Goal: Task Accomplishment & Management: Complete application form

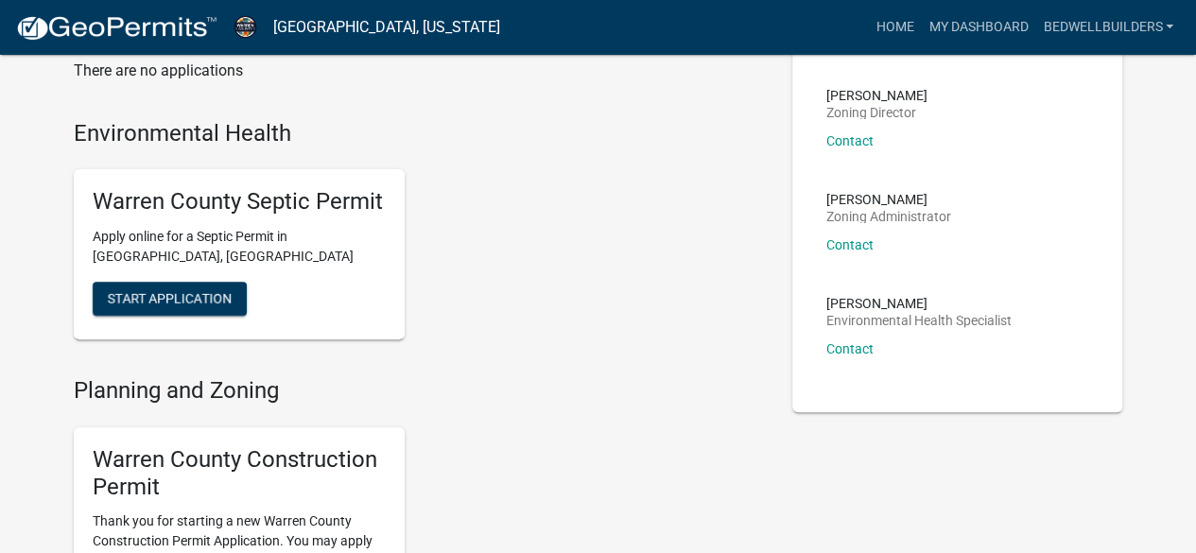
scroll to position [129, 0]
click at [210, 309] on button "Start Application" at bounding box center [170, 298] width 154 height 34
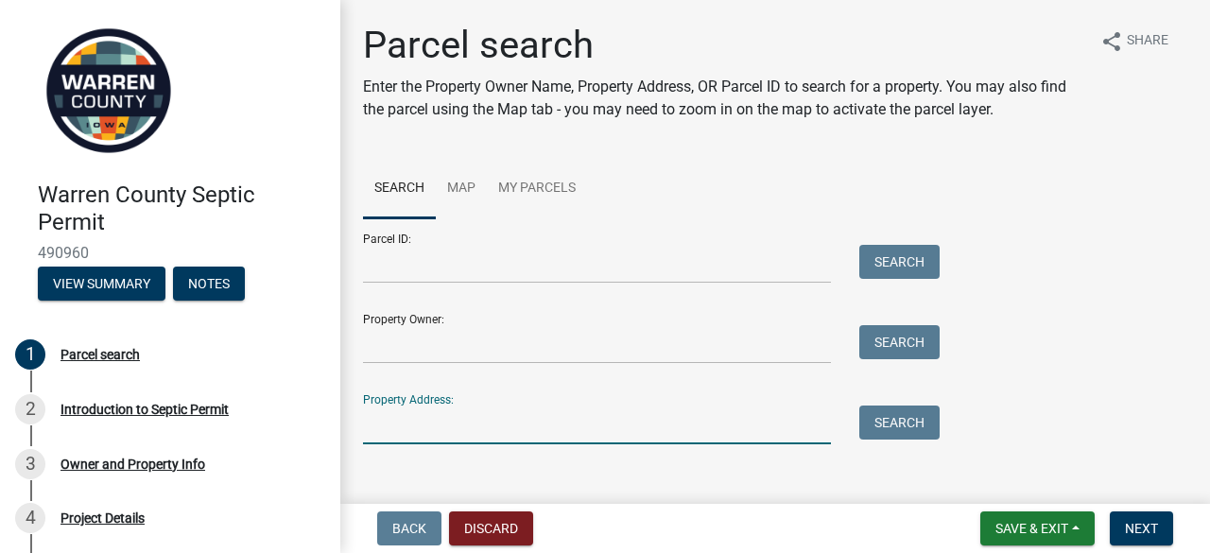
click at [414, 427] on input "Property Address:" at bounding box center [597, 424] width 468 height 39
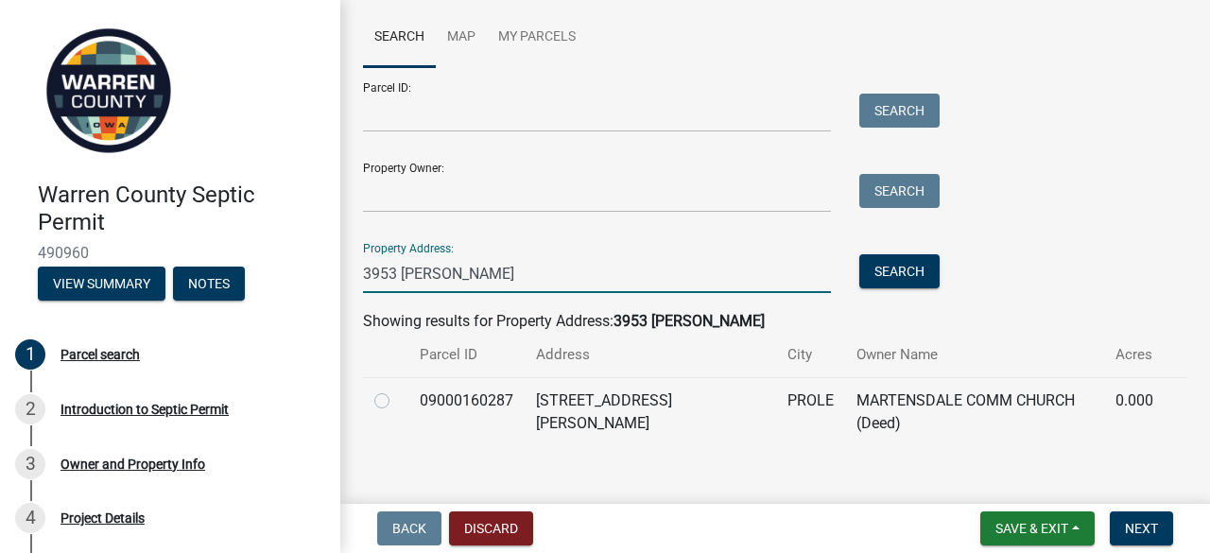
scroll to position [151, 0]
type input "3953 [PERSON_NAME]"
click at [369, 398] on td at bounding box center [385, 411] width 45 height 69
click at [397, 389] on label at bounding box center [397, 389] width 0 height 0
click at [397, 402] on input "radio" at bounding box center [403, 395] width 12 height 12
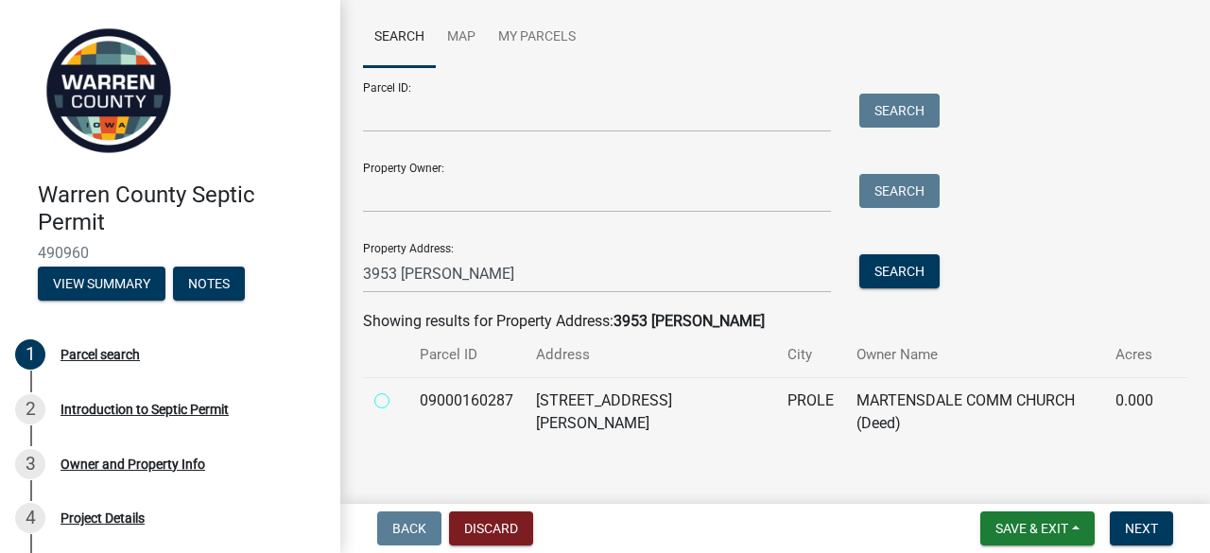
radio input "true"
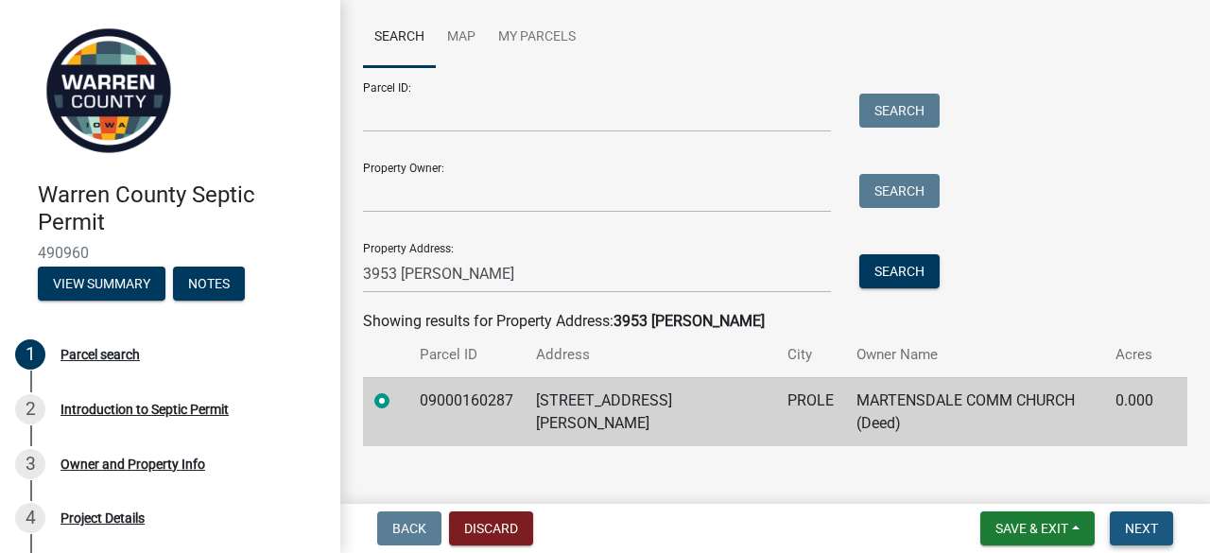
click at [1146, 526] on span "Next" at bounding box center [1141, 528] width 33 height 15
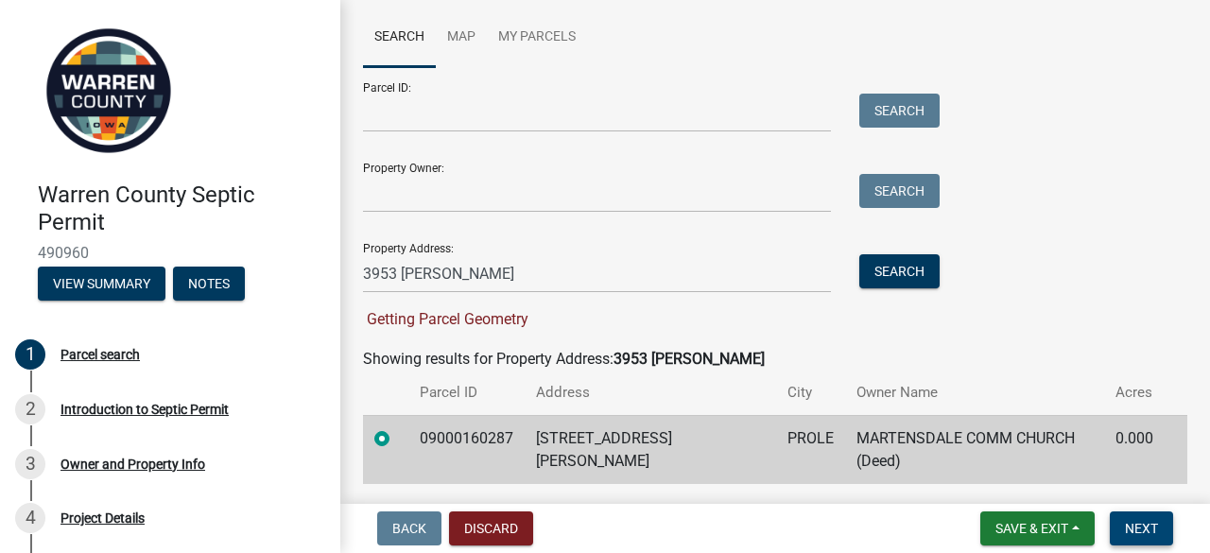
scroll to position [189, 0]
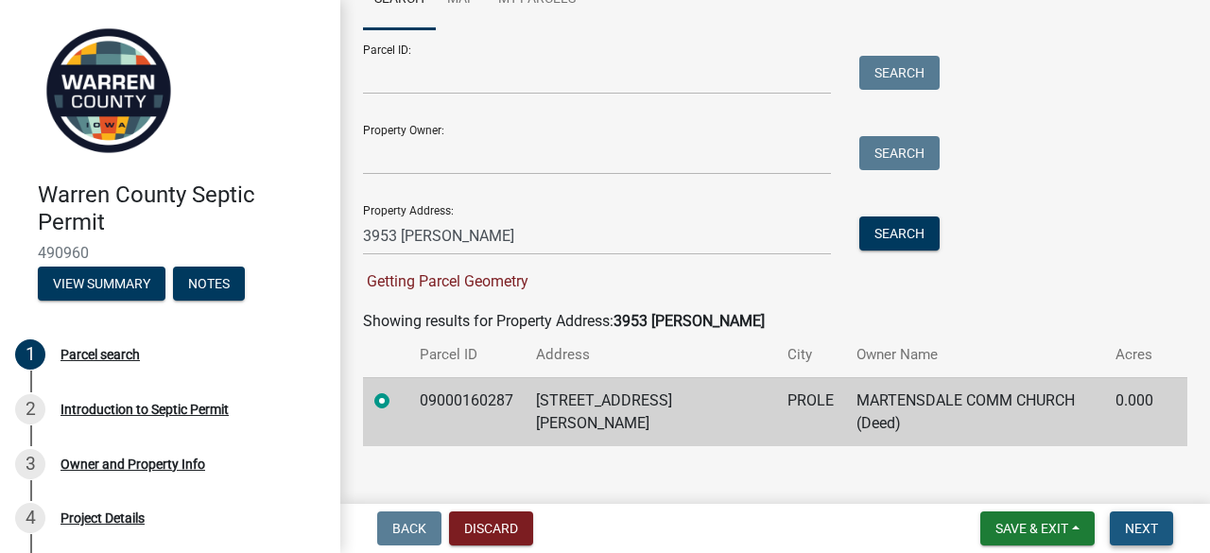
click at [1136, 526] on span "Next" at bounding box center [1141, 528] width 33 height 15
click at [397, 389] on label at bounding box center [397, 389] width 0 height 0
click at [397, 398] on input "radio" at bounding box center [403, 395] width 12 height 12
click at [1146, 532] on span "Next" at bounding box center [1141, 528] width 33 height 15
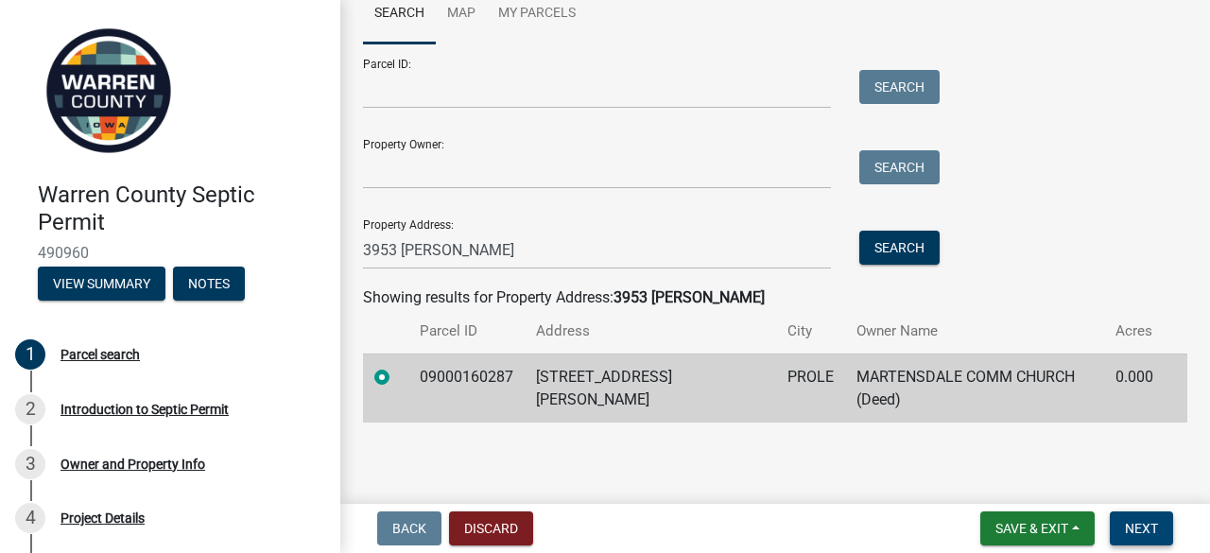
scroll to position [151, 0]
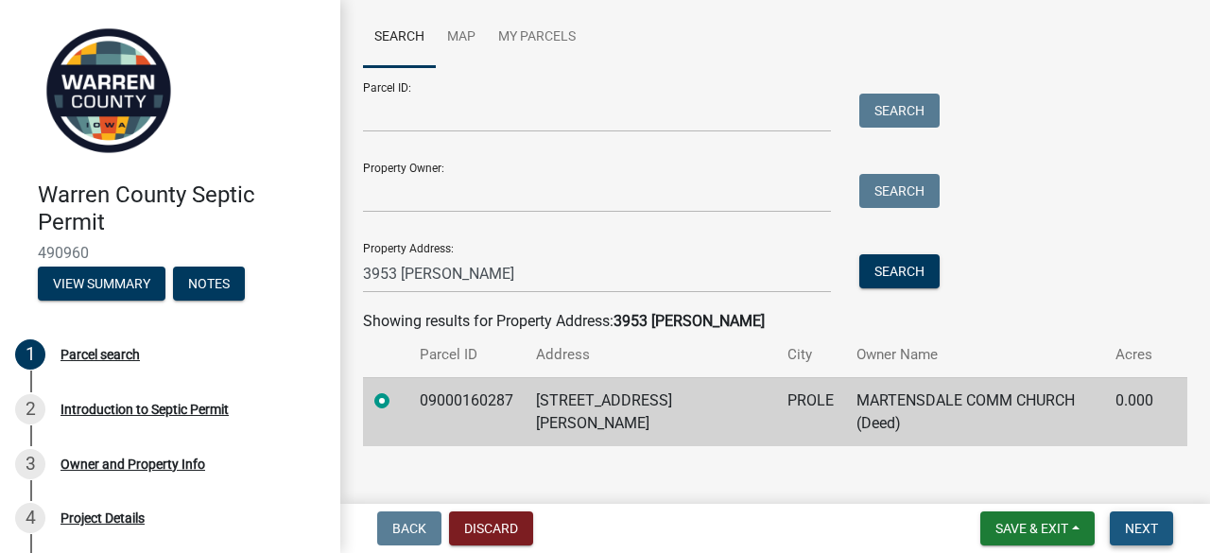
click at [1143, 526] on span "Next" at bounding box center [1141, 528] width 33 height 15
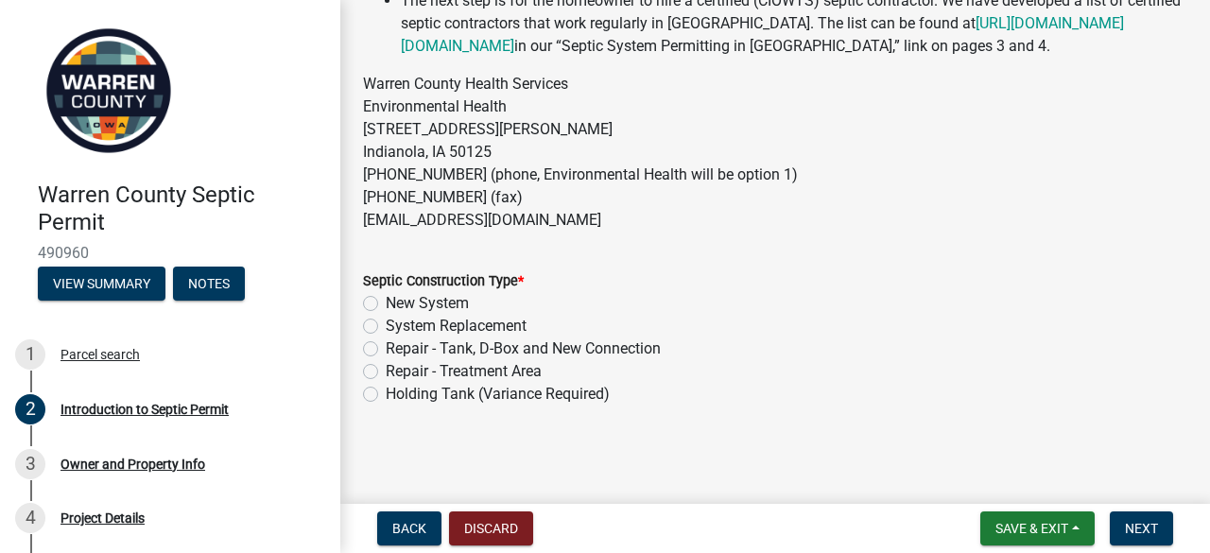
scroll to position [618, 0]
click at [386, 322] on label "System Replacement" at bounding box center [456, 326] width 141 height 23
click at [386, 322] on input "System Replacement" at bounding box center [392, 321] width 12 height 12
radio input "true"
click at [1130, 519] on button "Next" at bounding box center [1141, 528] width 63 height 34
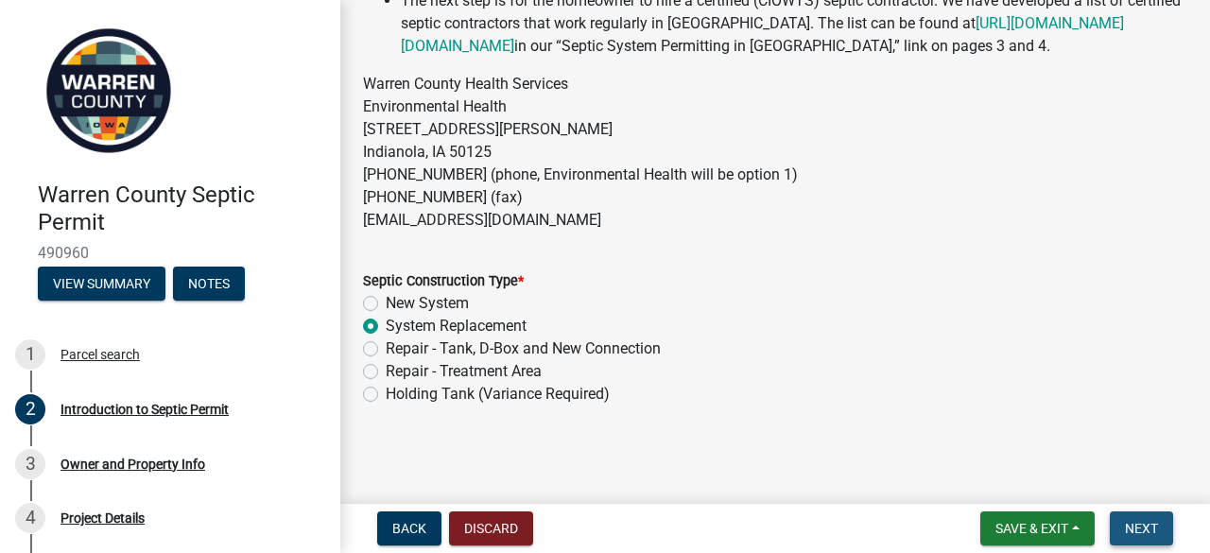
scroll to position [0, 0]
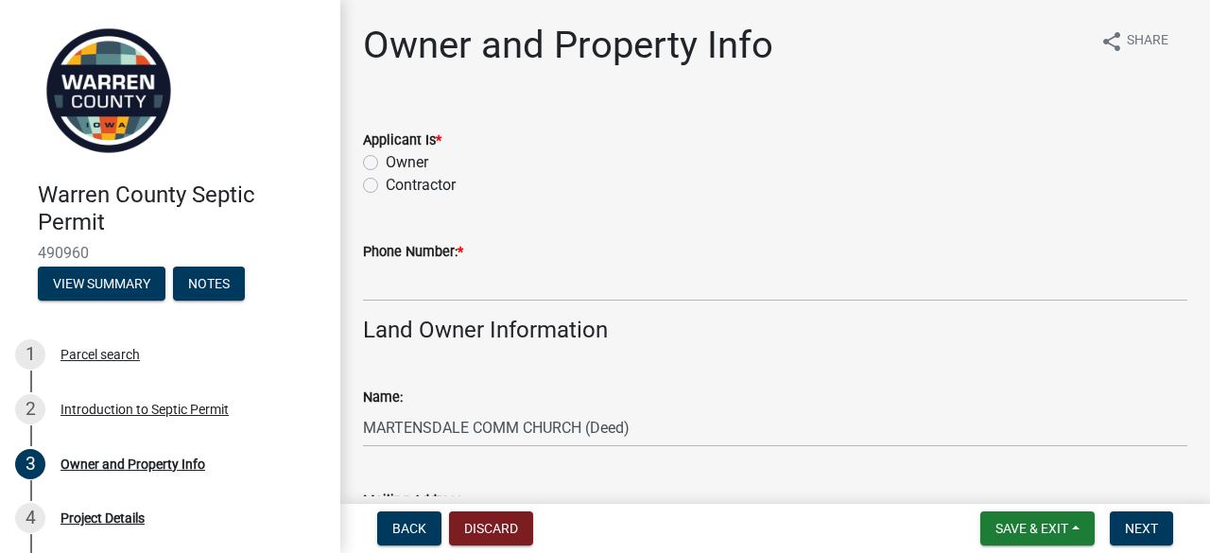
click at [386, 181] on label "Contractor" at bounding box center [421, 185] width 70 height 23
click at [386, 181] on input "Contractor" at bounding box center [392, 180] width 12 height 12
radio input "true"
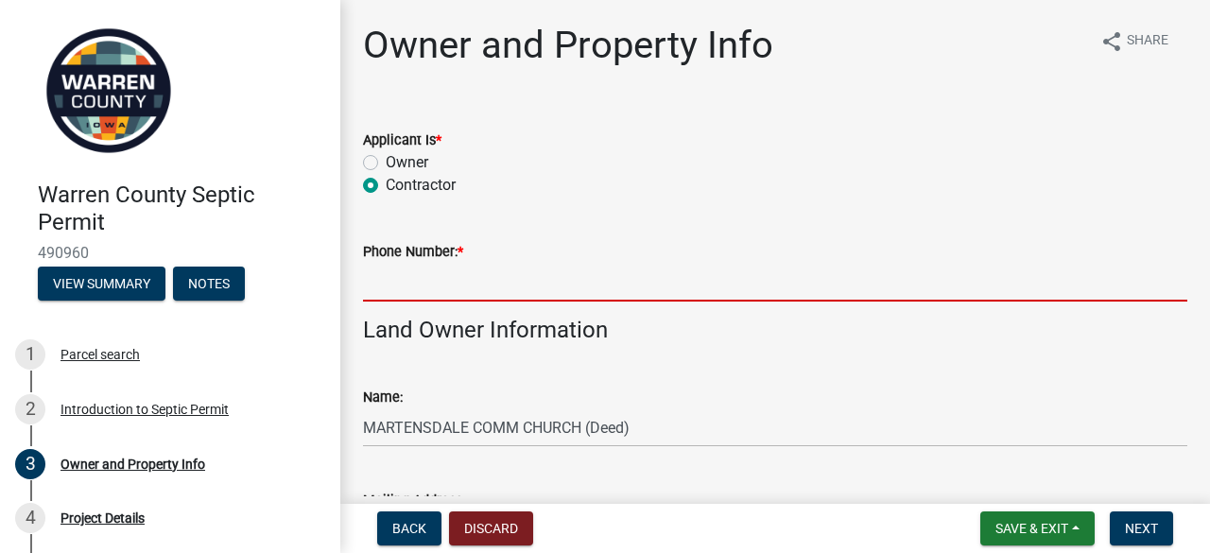
click at [556, 290] on input "Phone Number: *" at bounding box center [775, 282] width 824 height 39
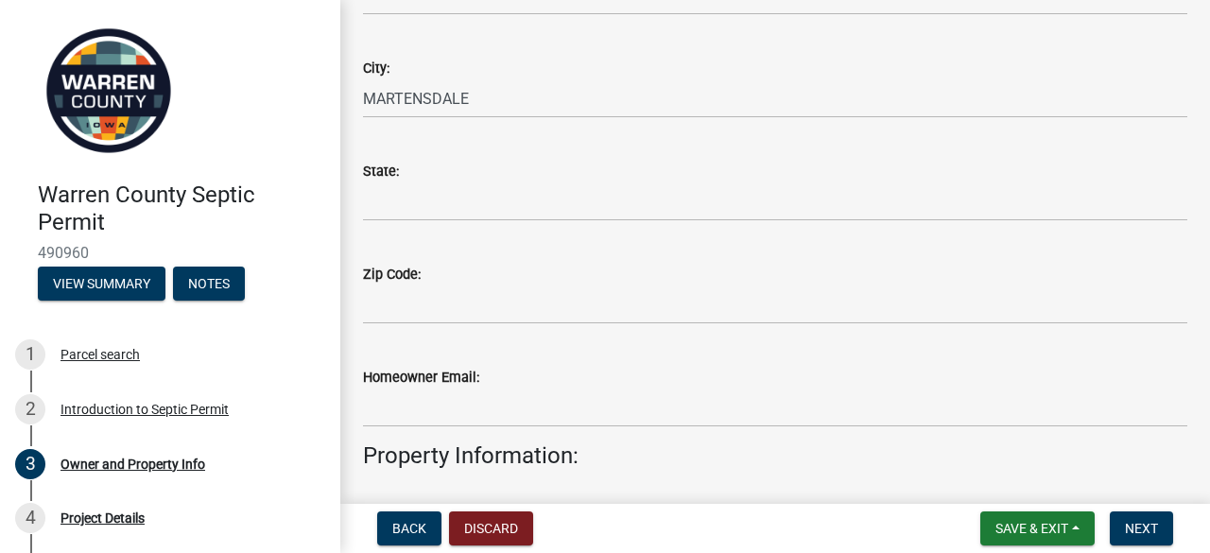
scroll to position [536, 0]
type input "5156812053"
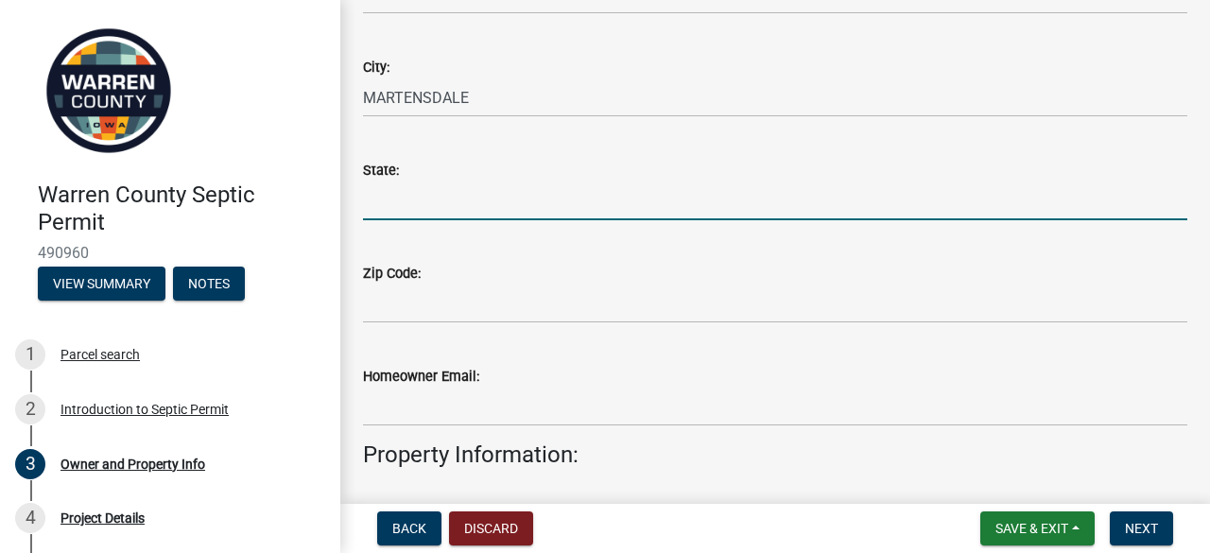
click at [660, 194] on input "State:" at bounding box center [775, 200] width 824 height 39
type input "[US_STATE]"
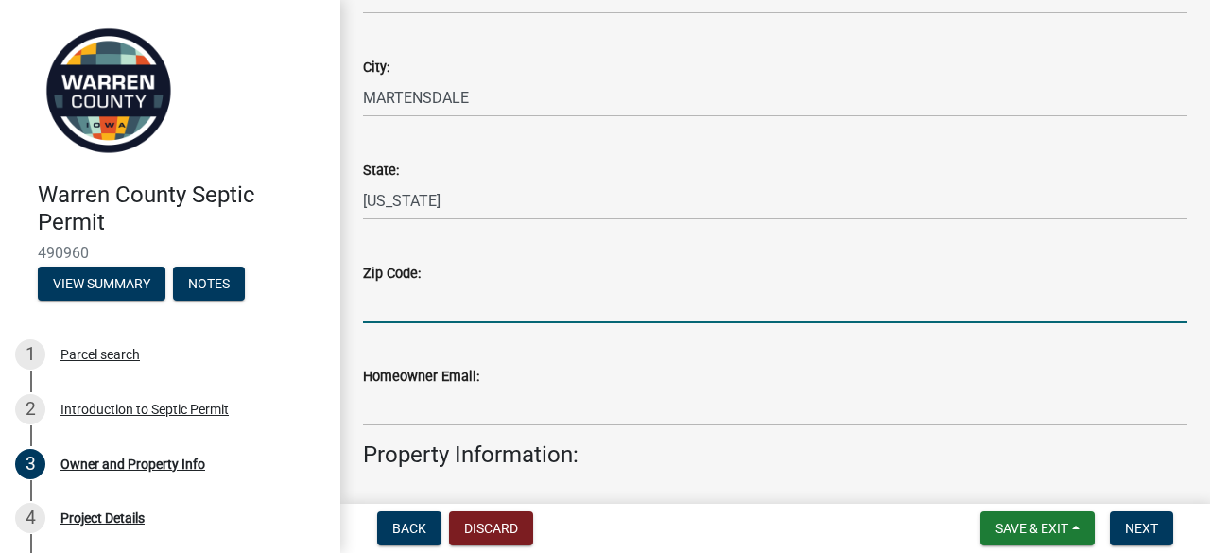
click at [489, 306] on input "Zip Code:" at bounding box center [775, 303] width 824 height 39
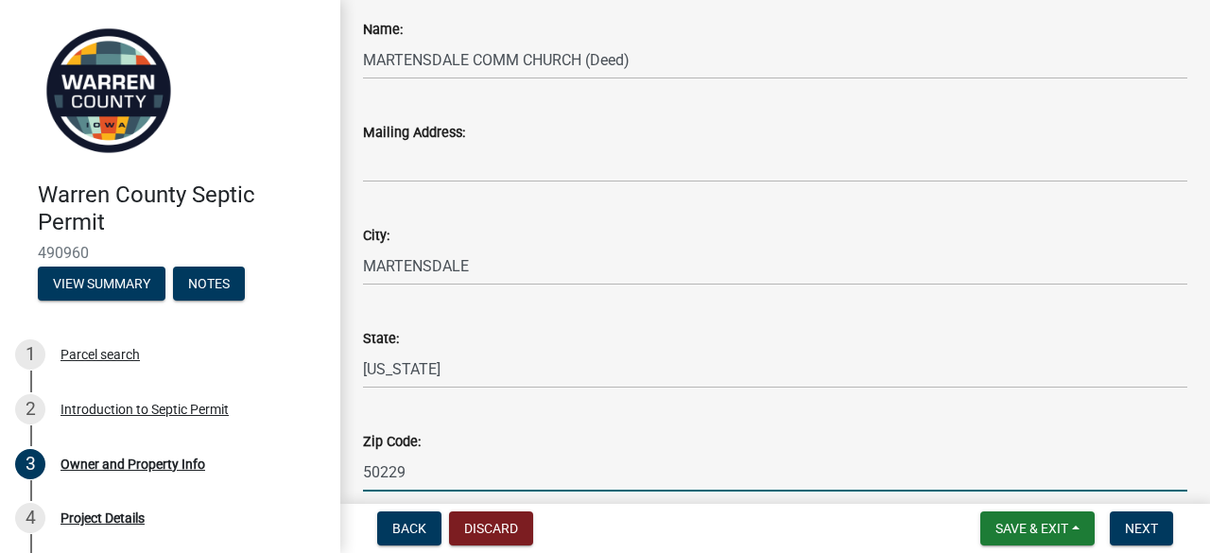
type input "50229"
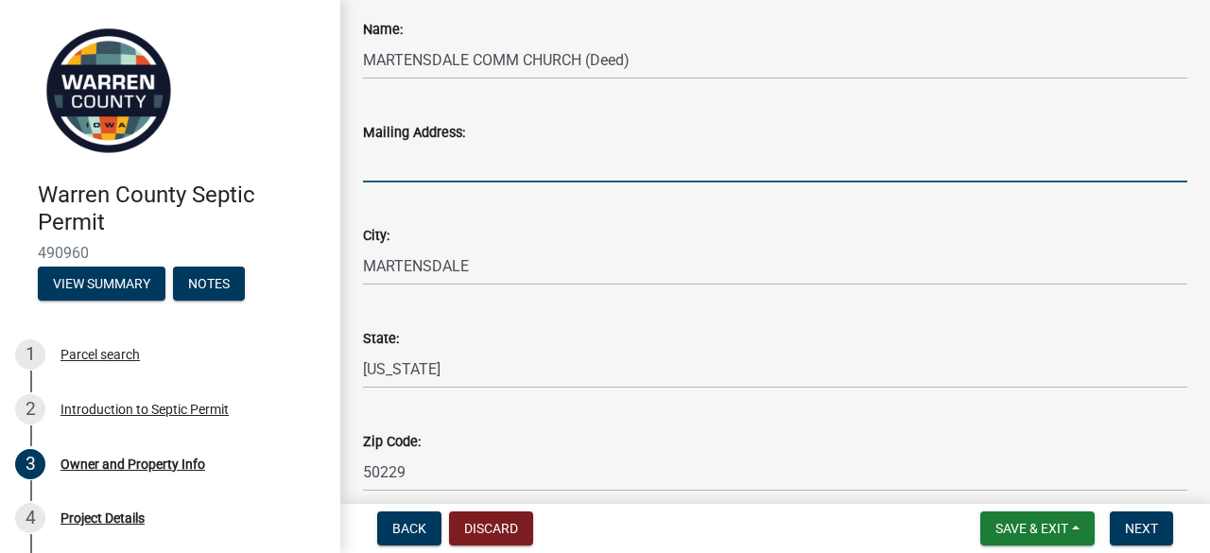
click at [531, 172] on input "Mailing Address:" at bounding box center [775, 163] width 824 height 39
click at [492, 164] on input "[STREET_ADDRESS][PERSON_NAME]" at bounding box center [775, 163] width 824 height 39
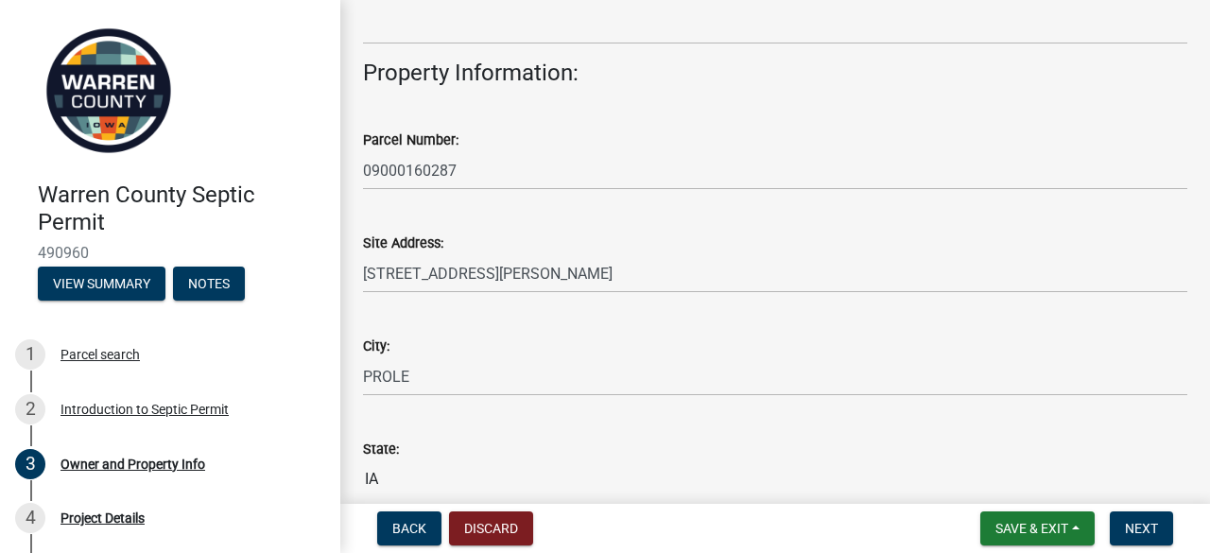
scroll to position [1368, 0]
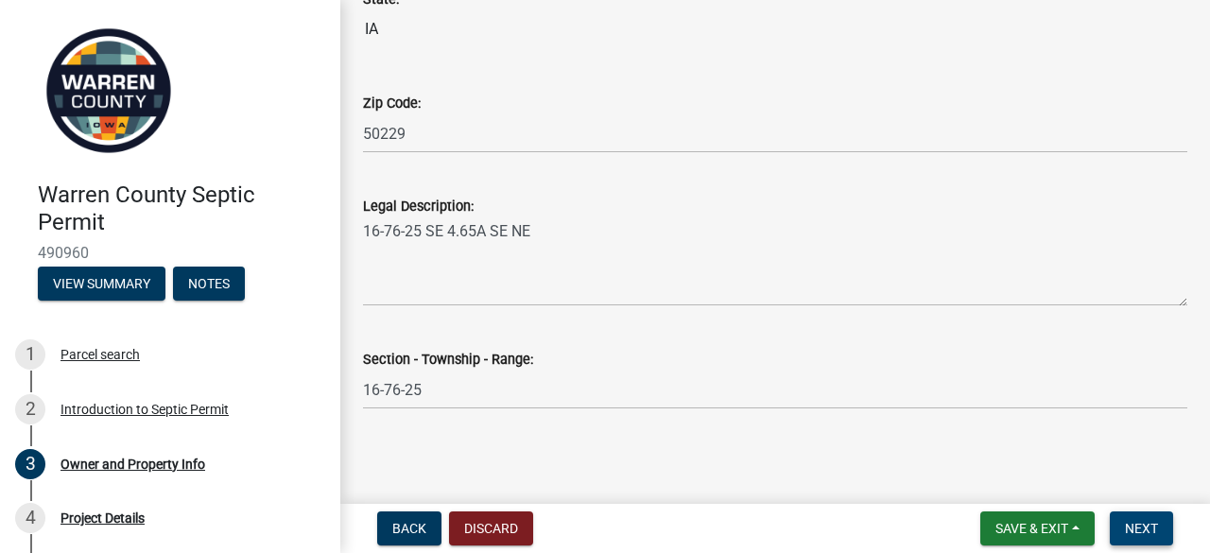
type input "[STREET_ADDRESS][PERSON_NAME]"
click at [1148, 527] on span "Next" at bounding box center [1141, 528] width 33 height 15
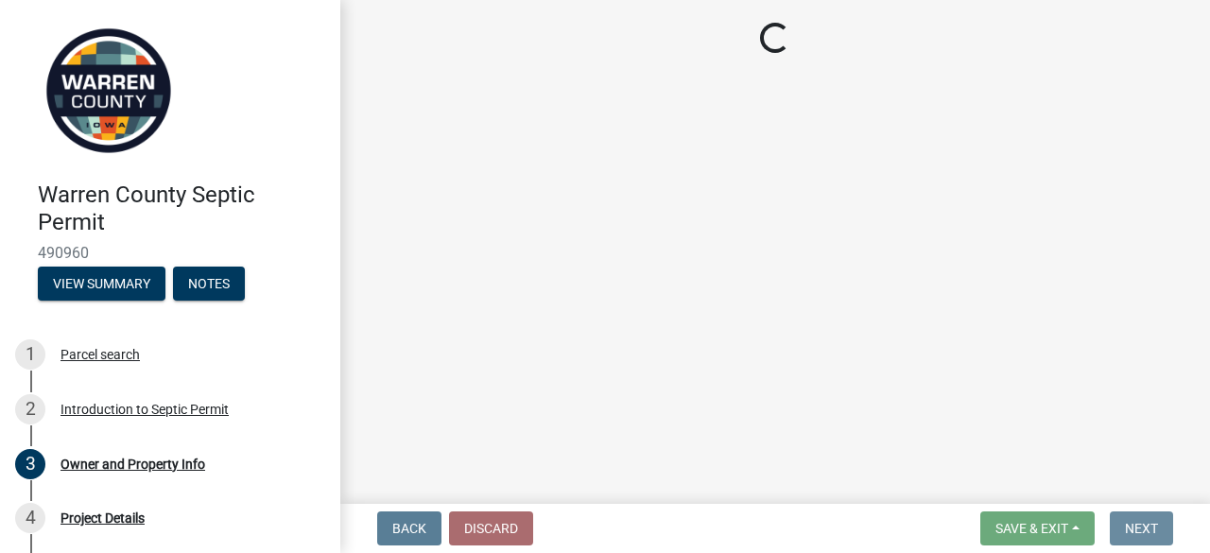
scroll to position [0, 0]
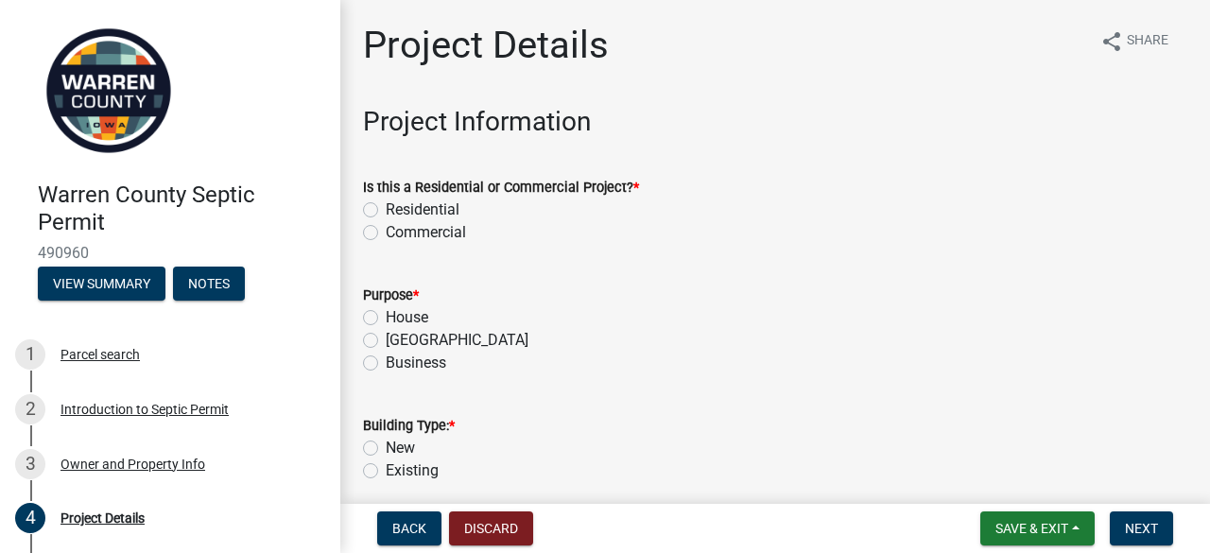
click at [386, 232] on label "Commercial" at bounding box center [426, 232] width 80 height 23
click at [386, 232] on input "Commercial" at bounding box center [392, 227] width 12 height 12
radio input "true"
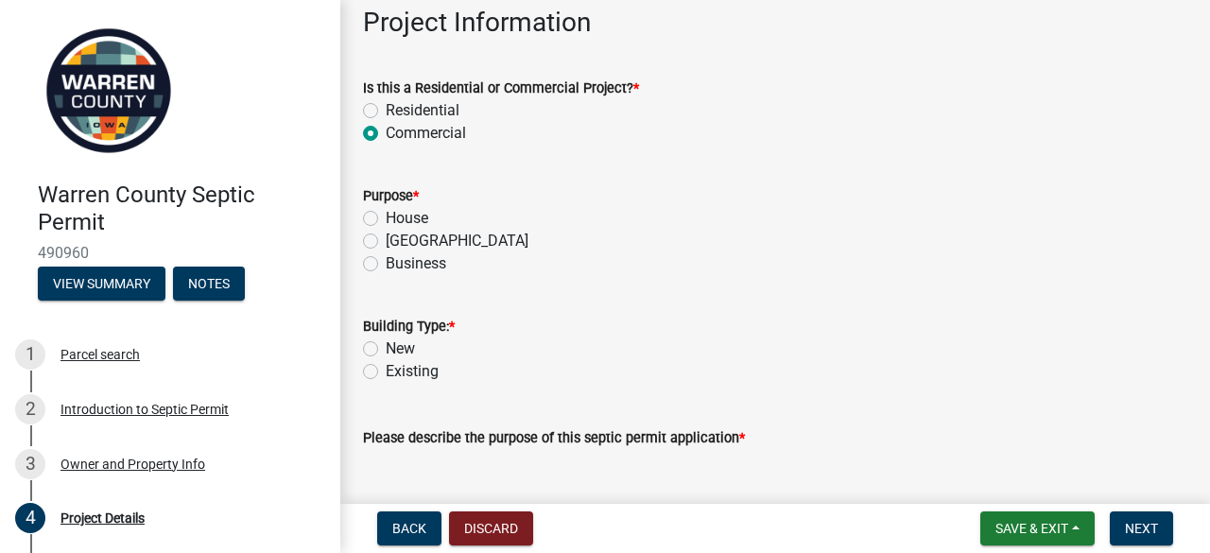
scroll to position [100, 0]
click at [386, 262] on label "Business" at bounding box center [416, 262] width 60 height 23
click at [386, 262] on input "Business" at bounding box center [392, 257] width 12 height 12
radio input "true"
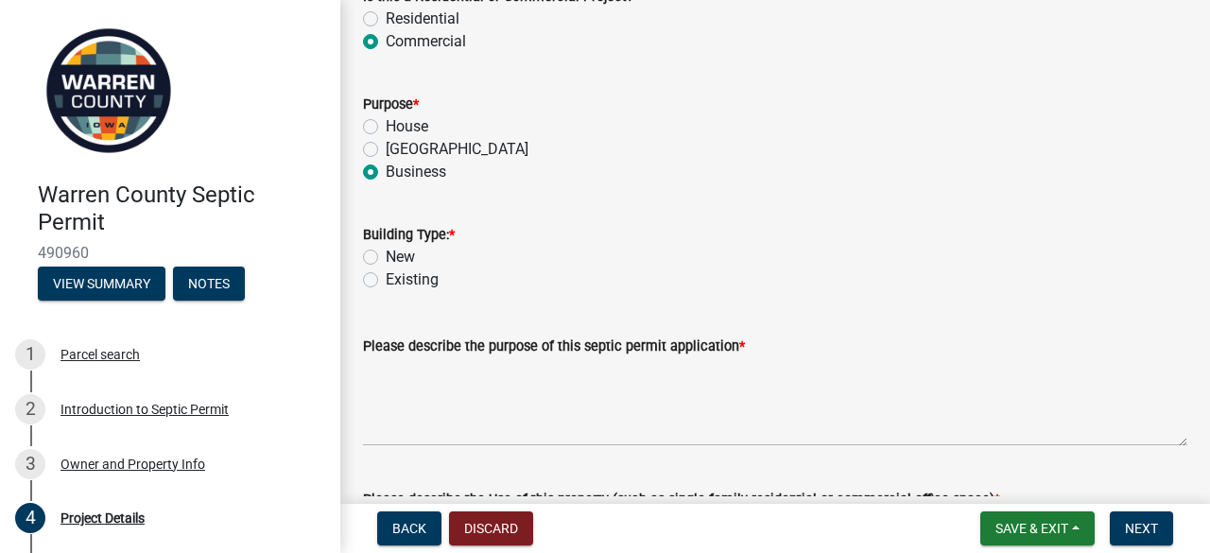
click at [386, 277] on label "Existing" at bounding box center [412, 279] width 53 height 23
click at [386, 277] on input "Existing" at bounding box center [392, 274] width 12 height 12
radio input "true"
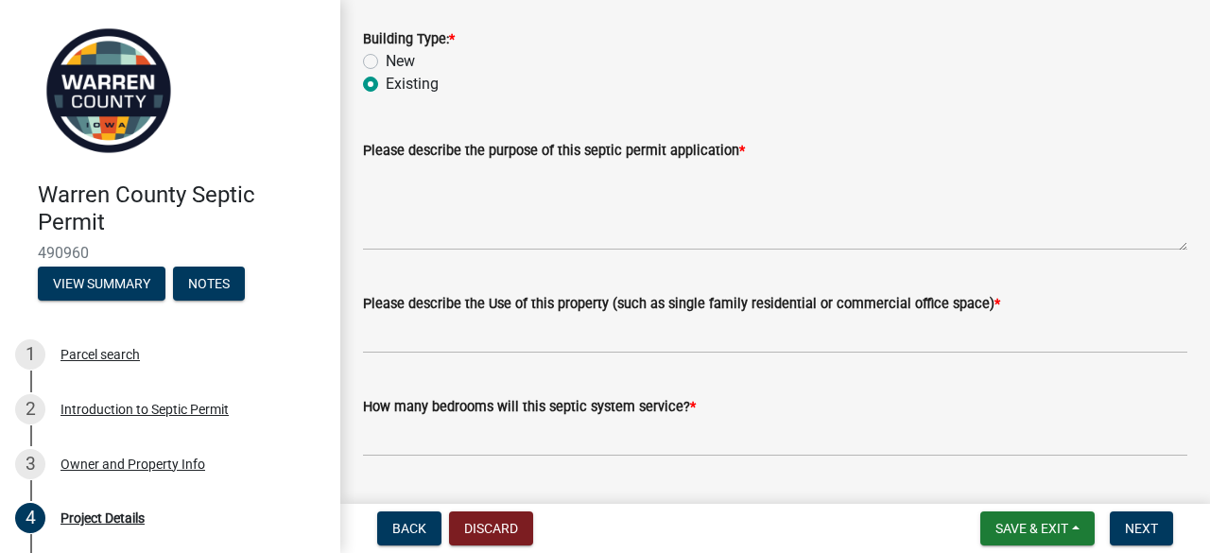
scroll to position [392, 0]
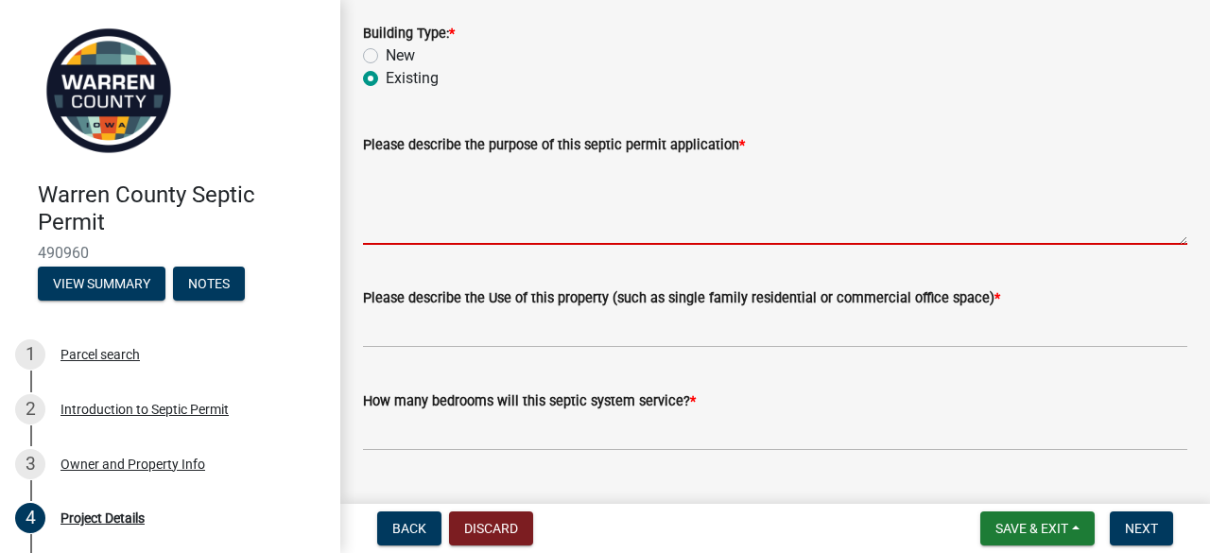
click at [624, 226] on textarea "Please describe the purpose of this septic permit application *" at bounding box center [775, 200] width 824 height 89
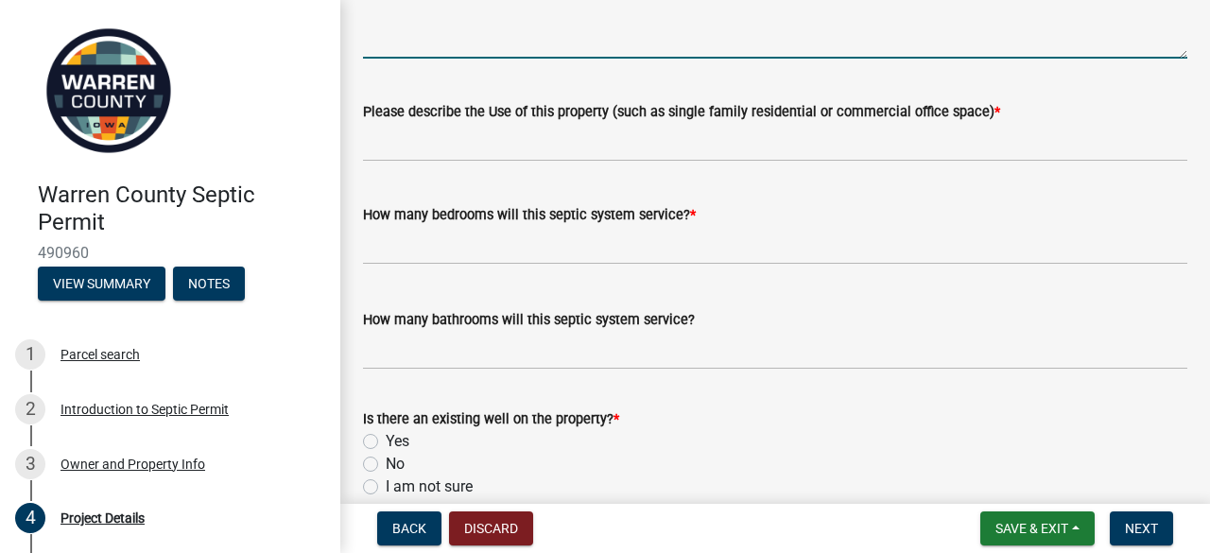
scroll to position [579, 0]
type textarea "New system to accommodate the [DEMOGRAPHIC_DATA] needs"
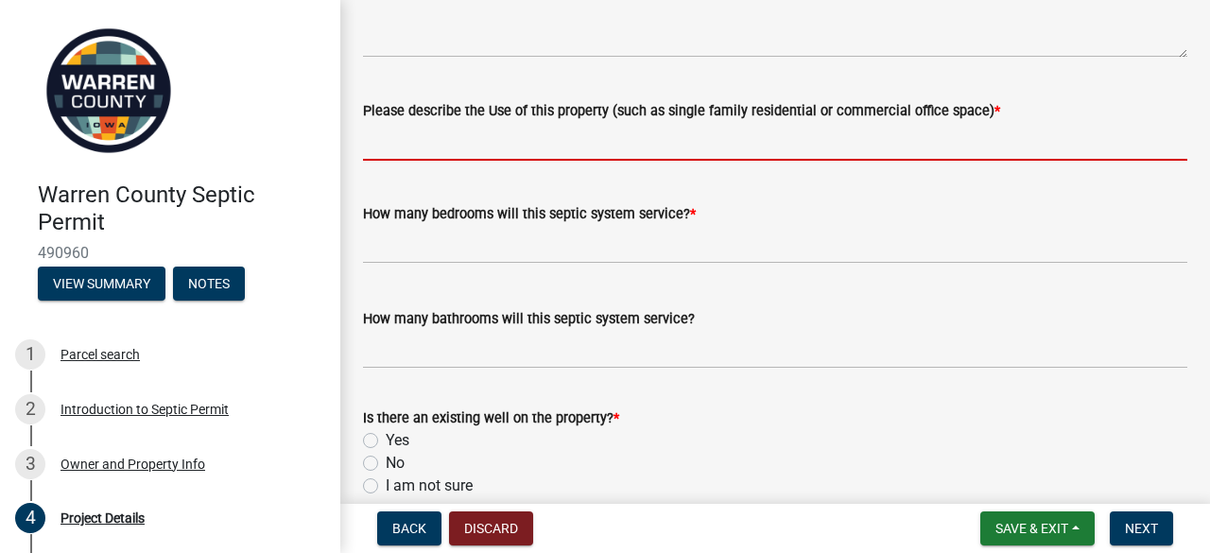
click at [620, 147] on input "Please describe the Use of this property (such as single family residential or …" at bounding box center [775, 141] width 824 height 39
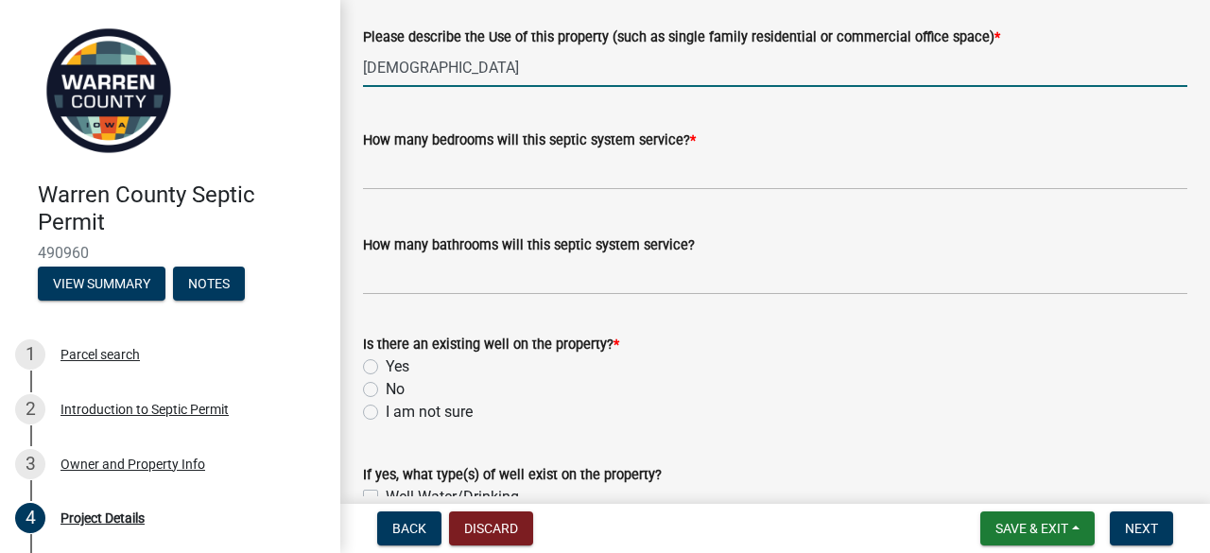
scroll to position [654, 0]
type input "[DEMOGRAPHIC_DATA]"
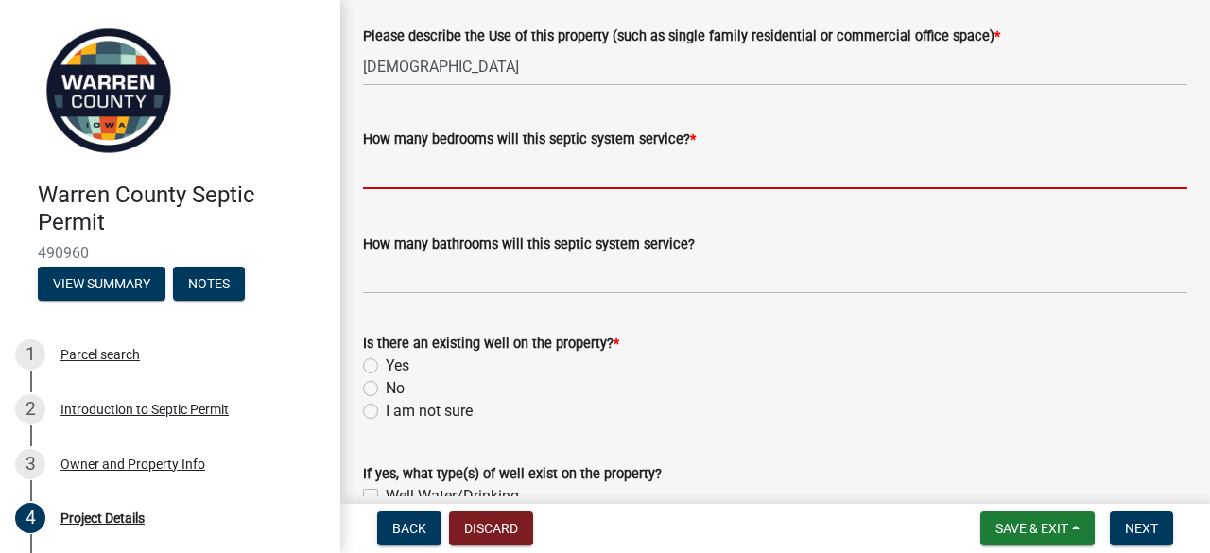
click at [614, 169] on input "text" at bounding box center [775, 169] width 824 height 39
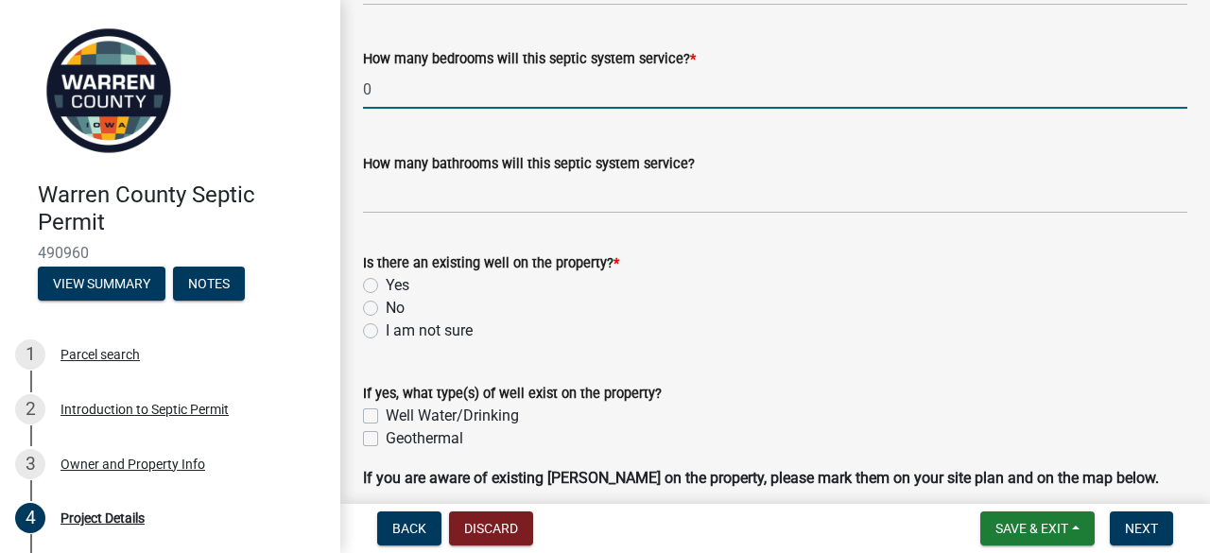
scroll to position [750, 0]
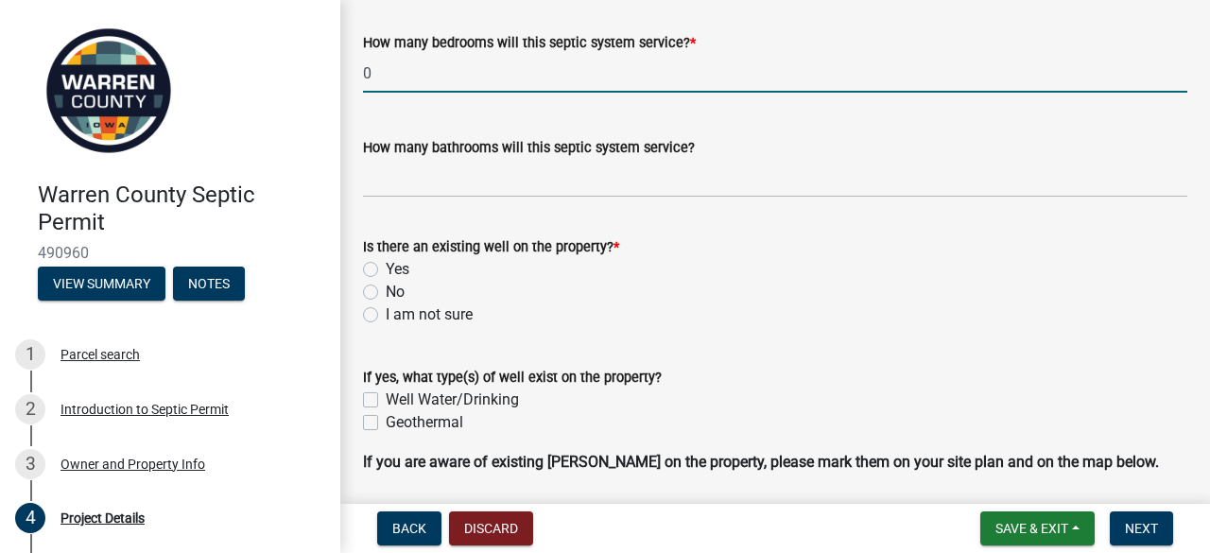
type input "0"
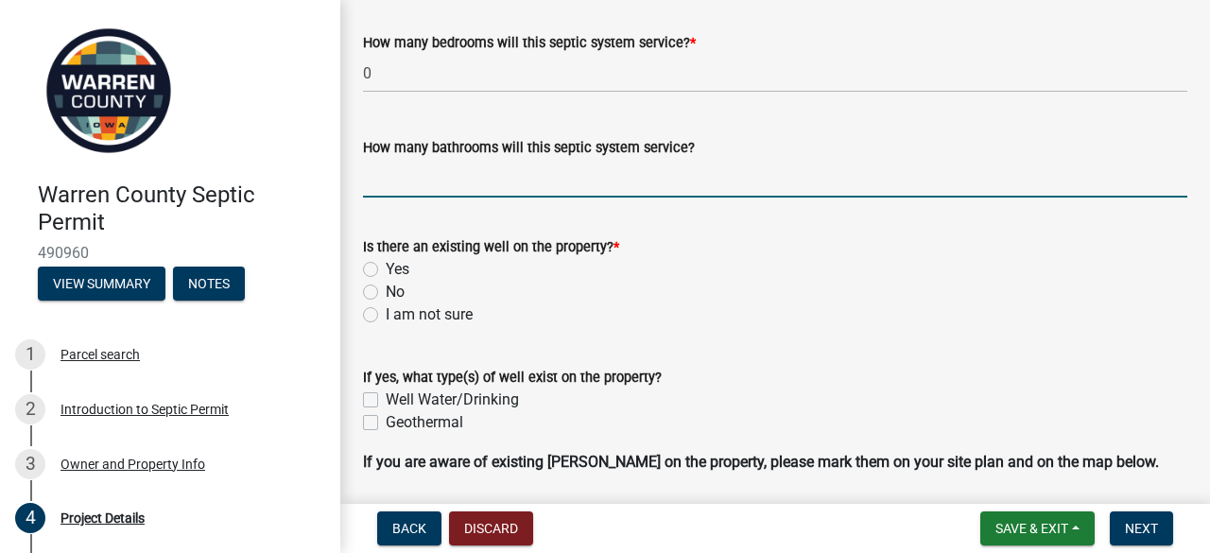
click at [556, 183] on input "How many bathrooms will this septic system service?" at bounding box center [775, 178] width 824 height 39
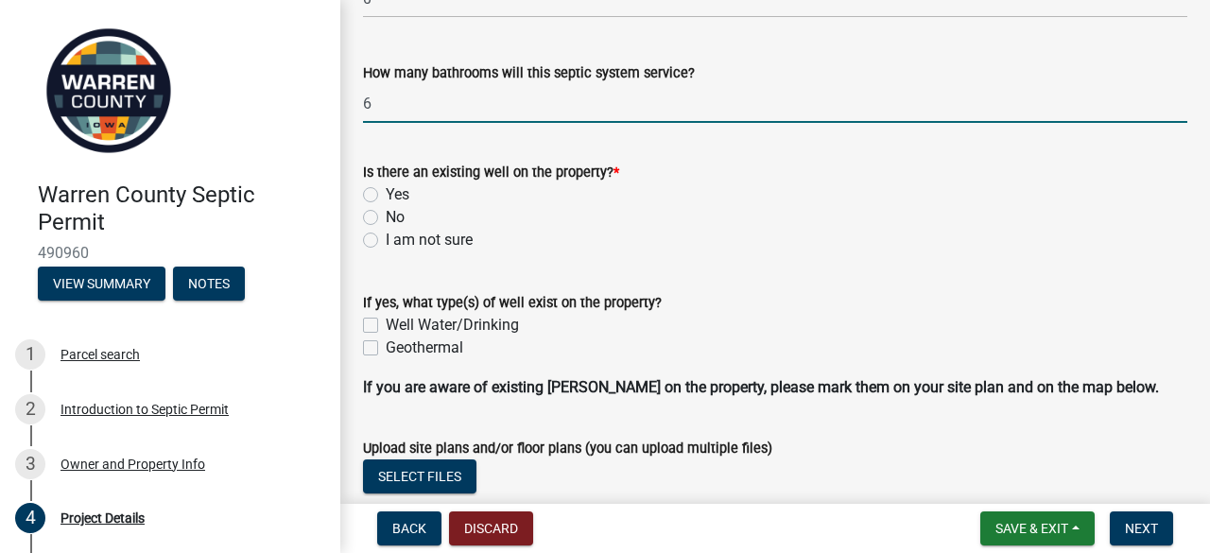
scroll to position [826, 0]
type input "6"
click at [386, 215] on label "No" at bounding box center [395, 216] width 19 height 23
click at [386, 215] on input "No" at bounding box center [392, 211] width 12 height 12
radio input "true"
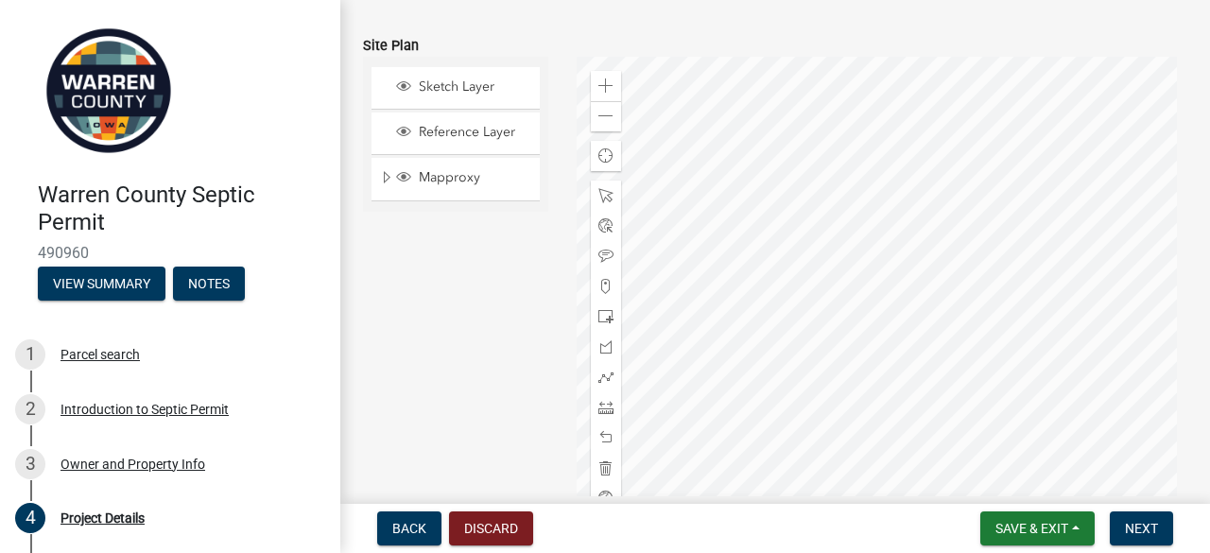
scroll to position [1611, 0]
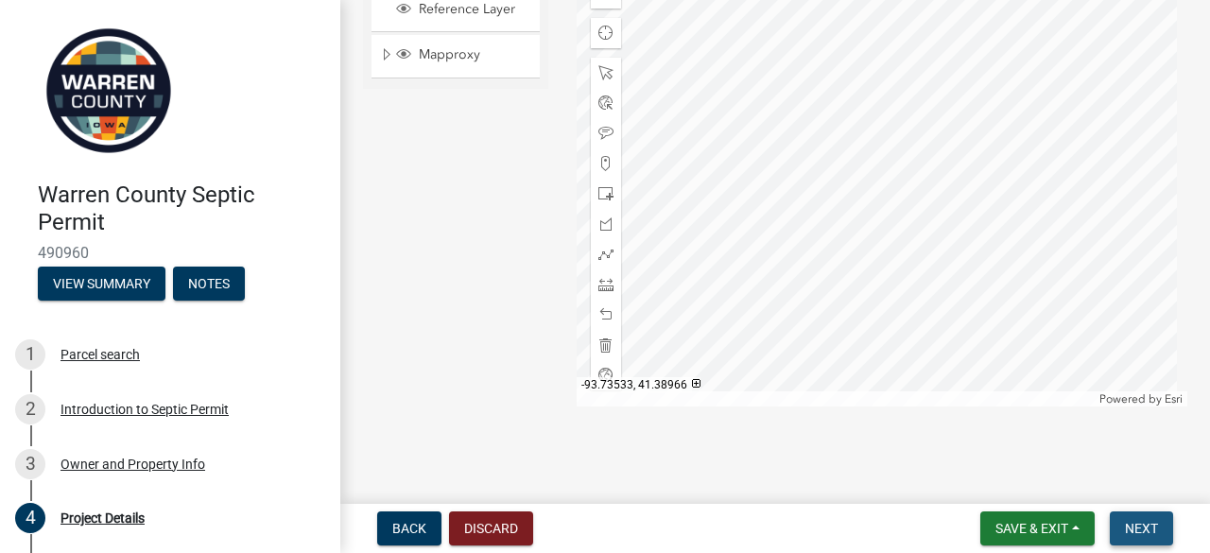
click at [1157, 534] on span "Next" at bounding box center [1141, 528] width 33 height 15
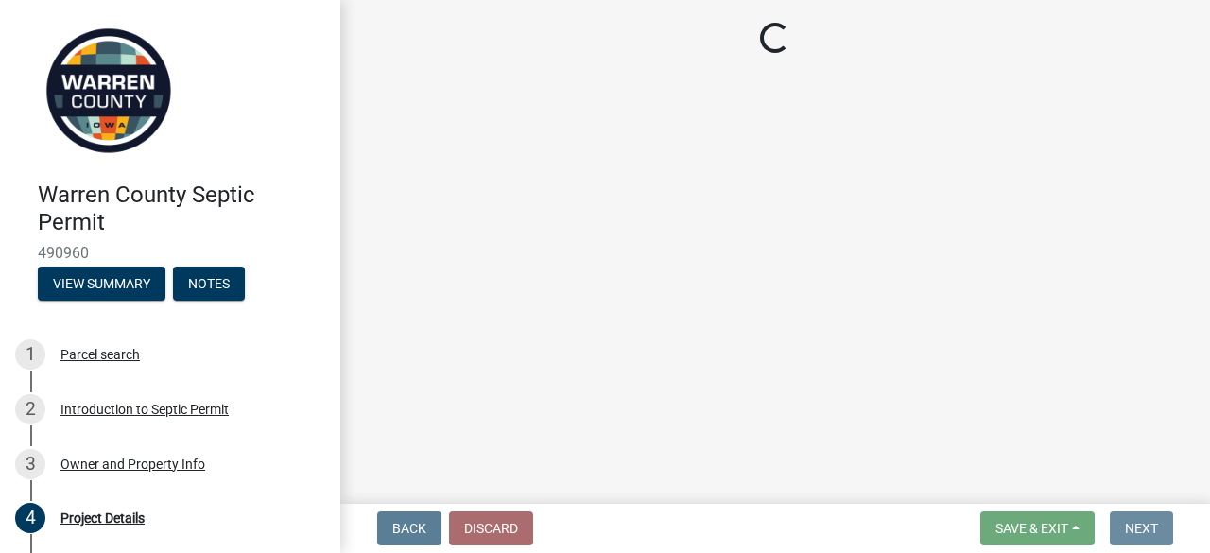
scroll to position [0, 0]
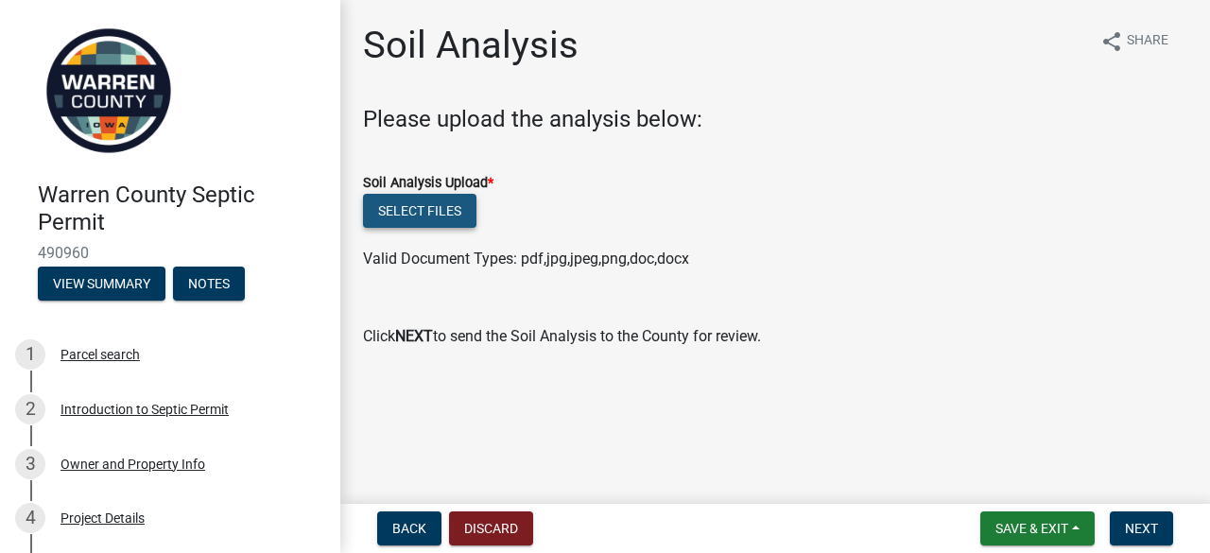
click at [412, 207] on button "Select files" at bounding box center [419, 211] width 113 height 34
click at [426, 218] on button "Select files" at bounding box center [419, 211] width 113 height 34
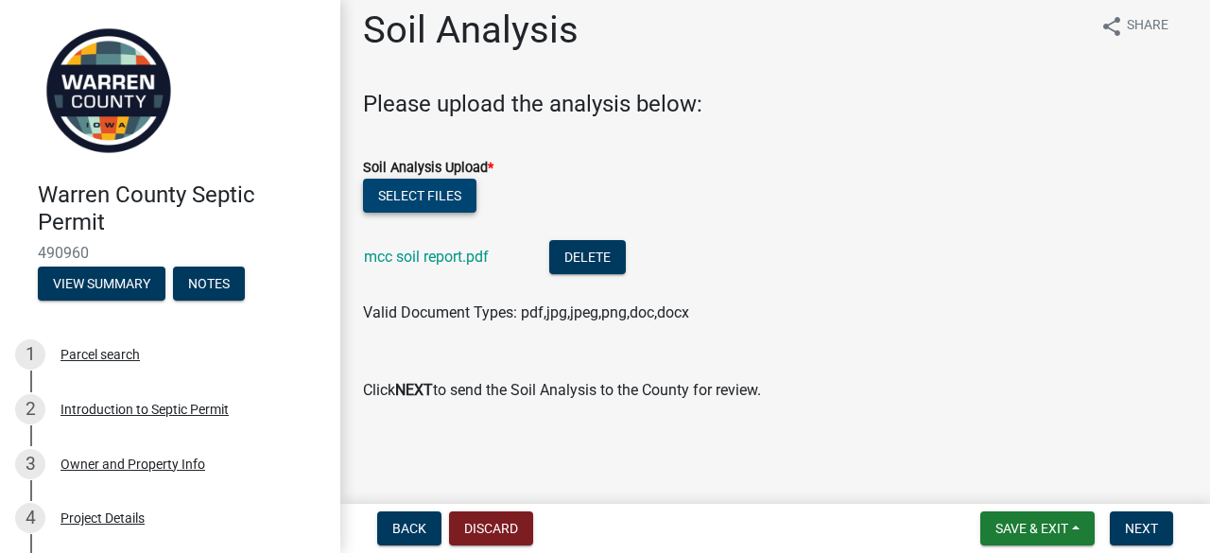
scroll to position [46, 0]
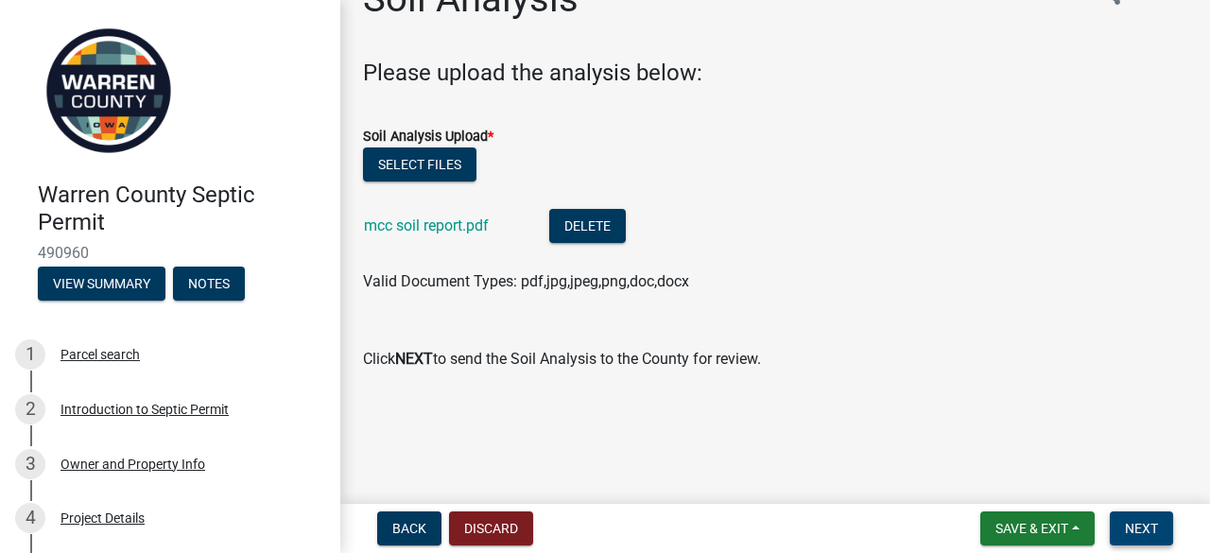
click at [1147, 525] on span "Next" at bounding box center [1141, 528] width 33 height 15
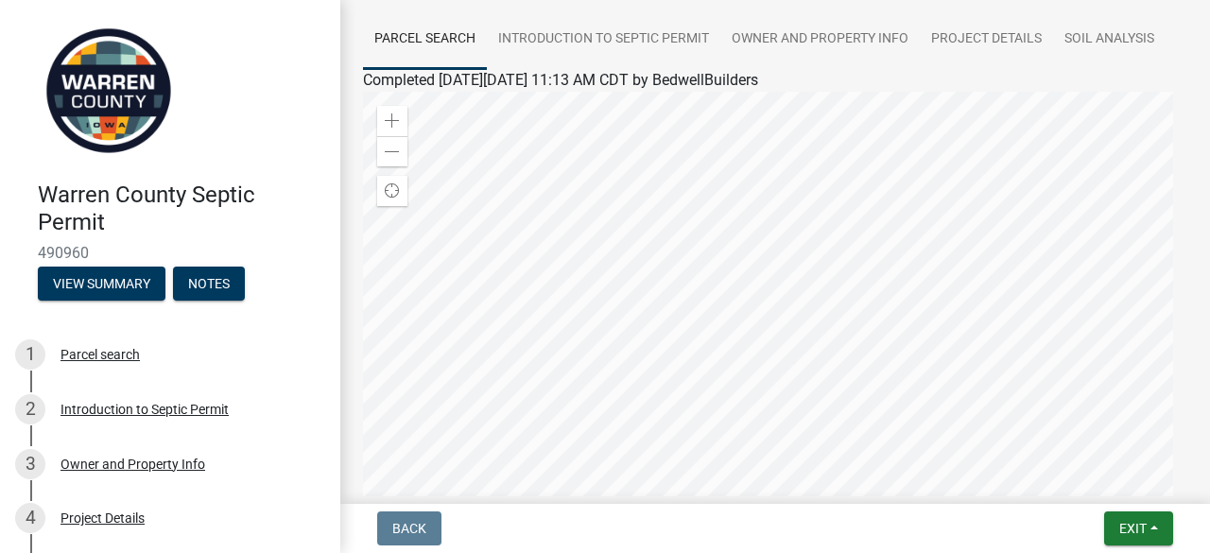
scroll to position [0, 0]
